Goal: Share content: Share content

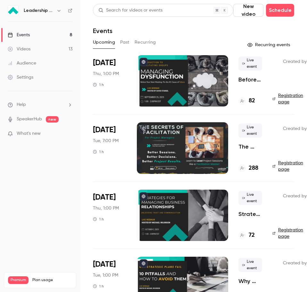
click at [121, 44] on button "Past" at bounding box center [124, 42] width 9 height 10
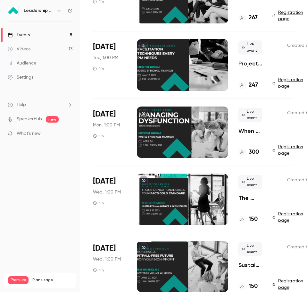
scroll to position [513, 0]
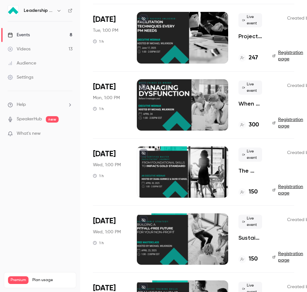
click at [148, 108] on div at bounding box center [182, 104] width 91 height 51
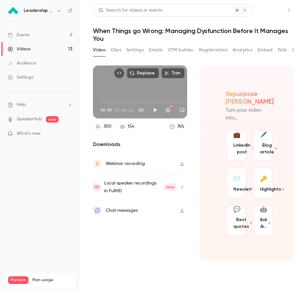
click at [266, 10] on button "Share" at bounding box center [266, 10] width 25 height 13
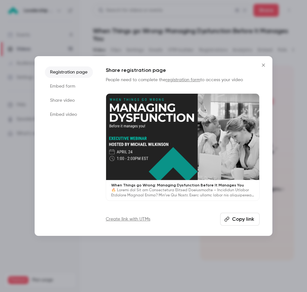
click at [57, 99] on li "Share video" at bounding box center [69, 101] width 48 height 12
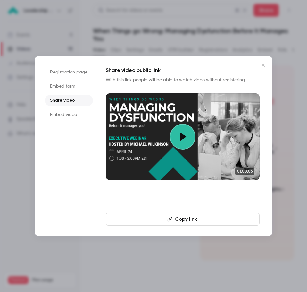
click at [74, 116] on li "Embed video" at bounding box center [69, 115] width 48 height 12
click at [64, 84] on li "Embed form" at bounding box center [69, 87] width 48 height 12
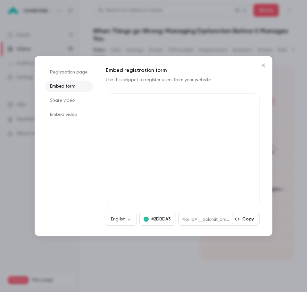
click at [57, 103] on li "Share video" at bounding box center [69, 101] width 48 height 12
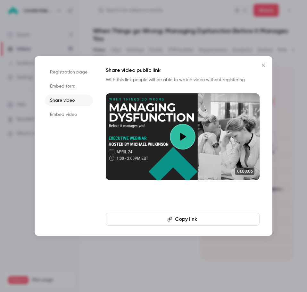
click at [210, 217] on button "Copy link" at bounding box center [183, 219] width 154 height 13
click at [265, 65] on icon "Close" at bounding box center [264, 65] width 8 height 5
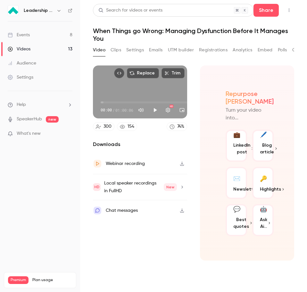
click at [106, 103] on span "00:00" at bounding box center [150, 102] width 98 height 10
type input "*****"
click at [112, 103] on span "03:08" at bounding box center [150, 102] width 98 height 10
click at [272, 9] on button "Share" at bounding box center [266, 10] width 25 height 13
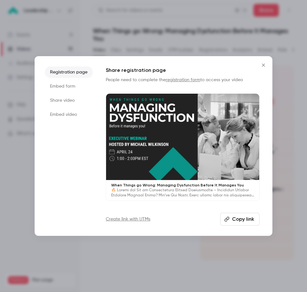
click at [67, 99] on li "Share video" at bounding box center [69, 101] width 48 height 12
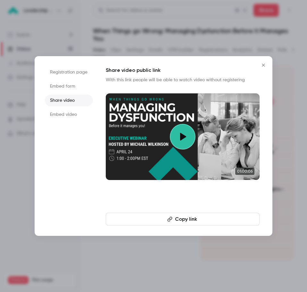
click at [72, 72] on li "Registration page" at bounding box center [69, 72] width 48 height 12
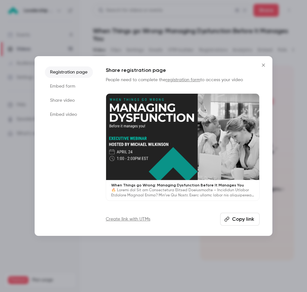
click at [233, 219] on button "Copy link" at bounding box center [239, 219] width 39 height 13
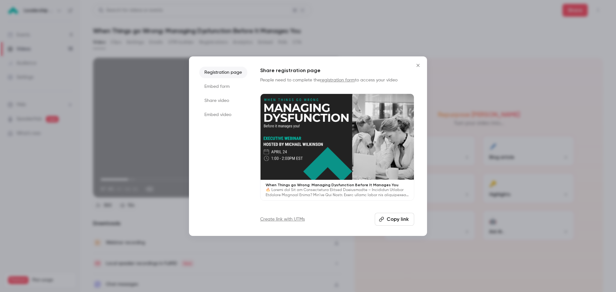
click at [307, 66] on icon "Close" at bounding box center [418, 65] width 8 height 5
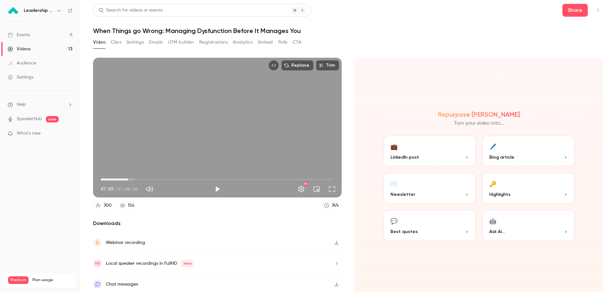
click at [36, 48] on link "Videos 13" at bounding box center [40, 49] width 80 height 14
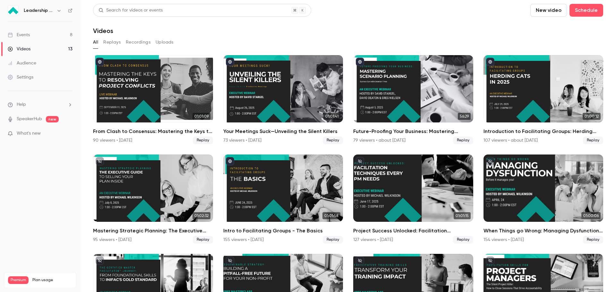
click at [30, 34] on link "Events 8" at bounding box center [40, 35] width 80 height 14
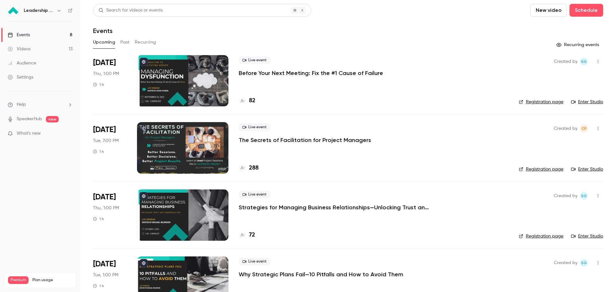
click at [126, 39] on button "Past" at bounding box center [124, 42] width 9 height 10
click at [122, 41] on button "Past" at bounding box center [124, 42] width 9 height 10
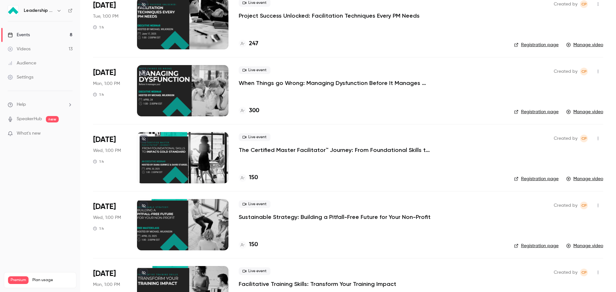
scroll to position [495, 0]
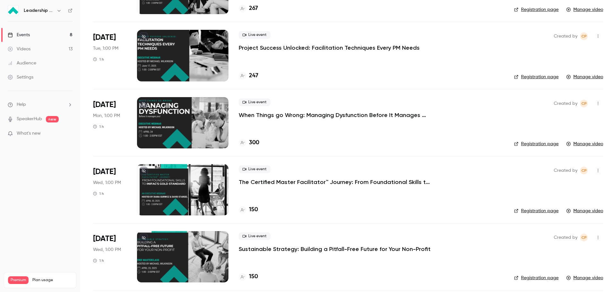
click at [181, 126] on div at bounding box center [182, 122] width 91 height 51
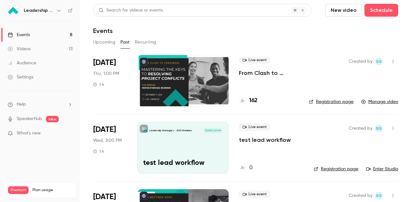
click at [103, 40] on button "Upcoming" at bounding box center [104, 42] width 22 height 10
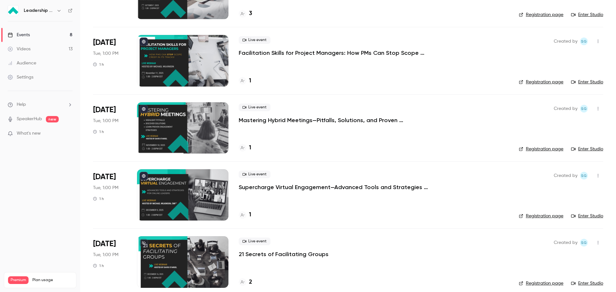
scroll to position [296, 0]
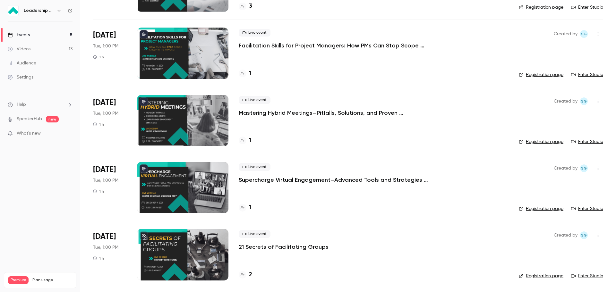
click at [58, 11] on icon "button" at bounding box center [58, 11] width 3 height 2
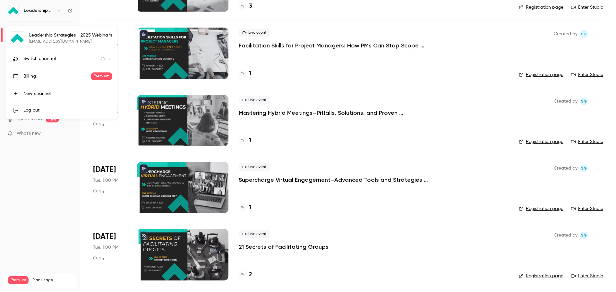
click at [58, 60] on div "Switch channel 14" at bounding box center [63, 58] width 81 height 7
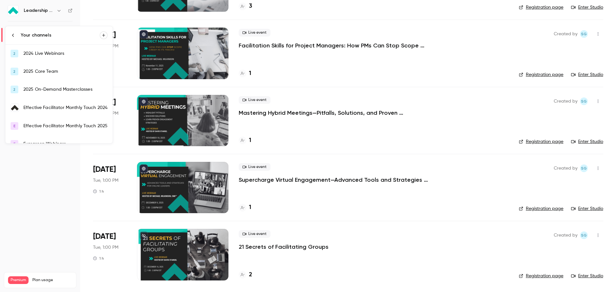
click at [55, 56] on div "2024 Live Webinars" at bounding box center [65, 53] width 84 height 6
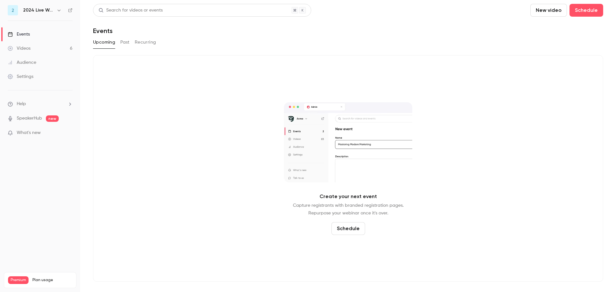
click at [121, 39] on button "Past" at bounding box center [124, 42] width 9 height 10
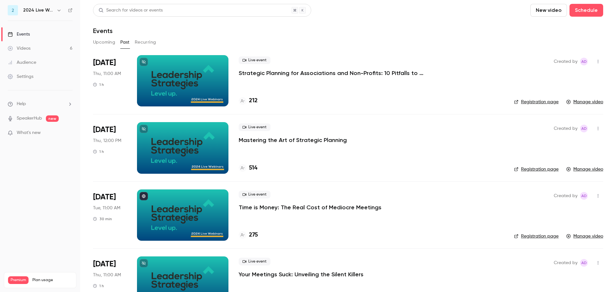
click at [59, 8] on icon "button" at bounding box center [58, 10] width 5 height 5
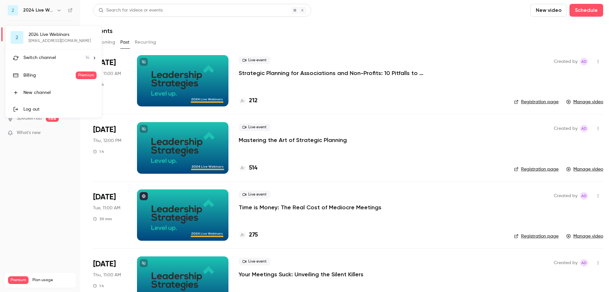
click at [45, 56] on span "Switch channel" at bounding box center [39, 58] width 32 height 7
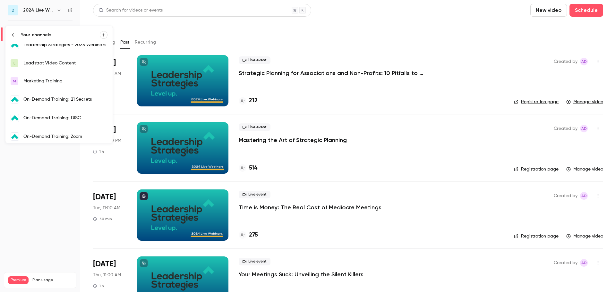
scroll to position [124, 0]
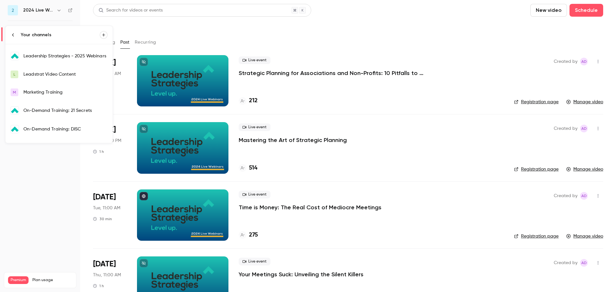
click at [79, 57] on div "Leadership Strategies - 2025 Webinars" at bounding box center [65, 56] width 84 height 6
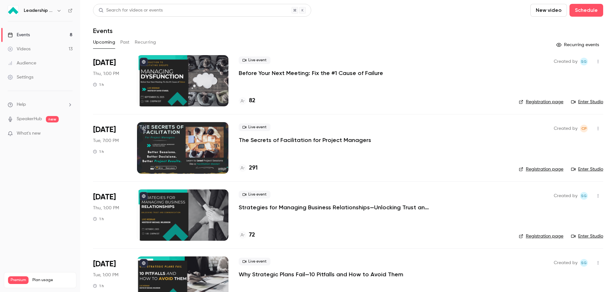
click at [123, 42] on button "Past" at bounding box center [124, 42] width 9 height 10
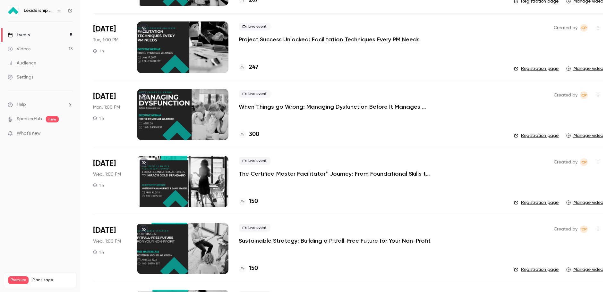
scroll to position [495, 0]
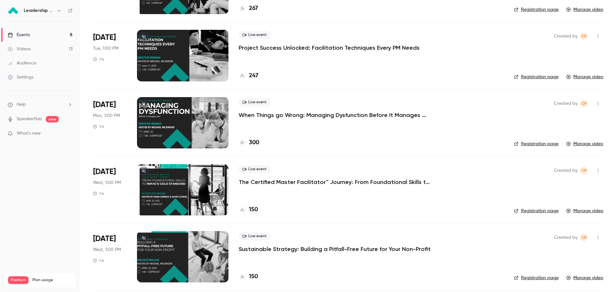
click at [270, 116] on p "When Things go Wrong: Managing Dysfunction Before It Manages You" at bounding box center [335, 115] width 192 height 8
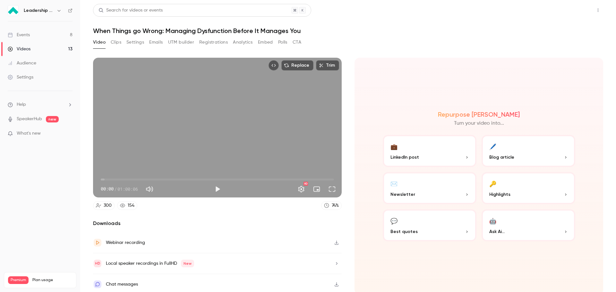
click at [572, 9] on button "Share" at bounding box center [574, 10] width 25 height 13
click at [572, 13] on button "Share" at bounding box center [574, 10] width 25 height 13
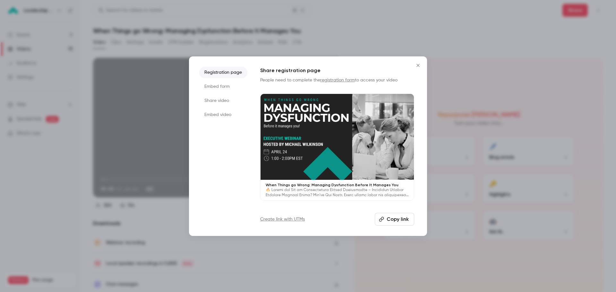
drag, startPoint x: 196, startPoint y: 0, endPoint x: 93, endPoint y: 50, distance: 114.6
click at [91, 54] on div at bounding box center [308, 146] width 616 height 292
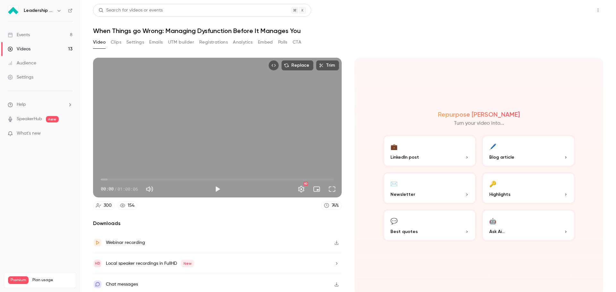
click at [566, 11] on button "Share" at bounding box center [574, 10] width 25 height 13
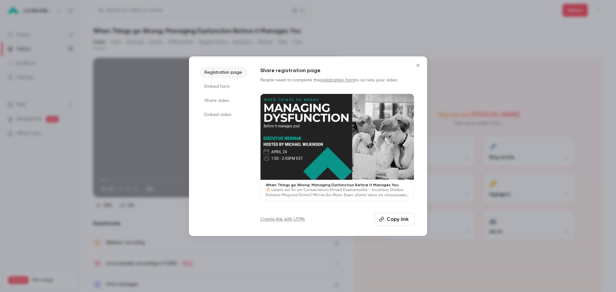
click at [384, 220] on icon "button" at bounding box center [381, 219] width 5 height 5
click at [418, 66] on icon "Close" at bounding box center [418, 65] width 8 height 5
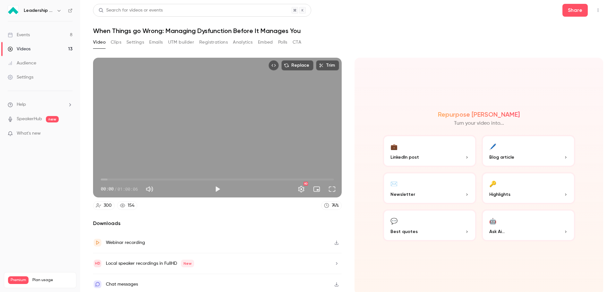
scroll to position [1, 0]
